Goal: Go to known website: Go to known website

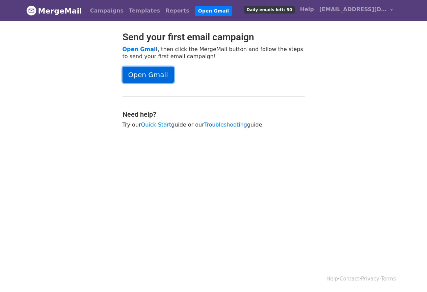
click at [154, 73] on link "Open Gmail" at bounding box center [148, 75] width 51 height 16
click at [195, 11] on link "Open Gmail" at bounding box center [214, 11] width 38 height 10
click at [142, 72] on link "Open Gmail" at bounding box center [148, 75] width 51 height 16
